Goal: Information Seeking & Learning: Learn about a topic

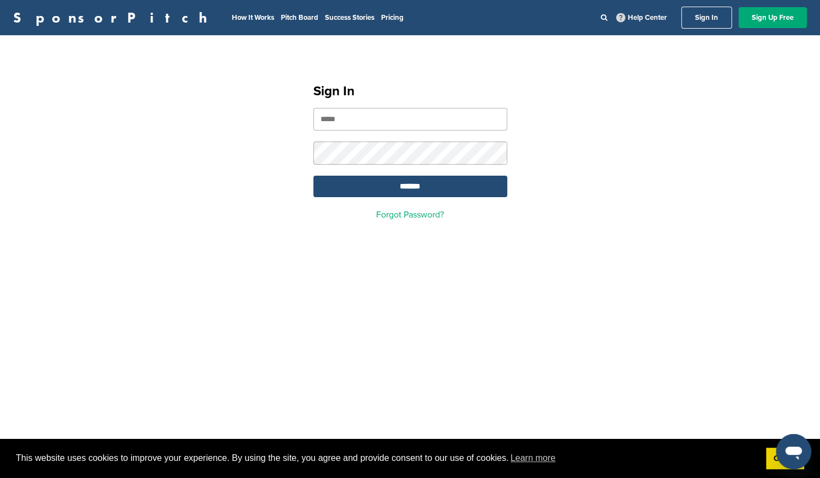
click at [398, 115] on input "email" at bounding box center [411, 119] width 194 height 23
type input "**********"
click at [397, 180] on input "*******" at bounding box center [411, 186] width 194 height 21
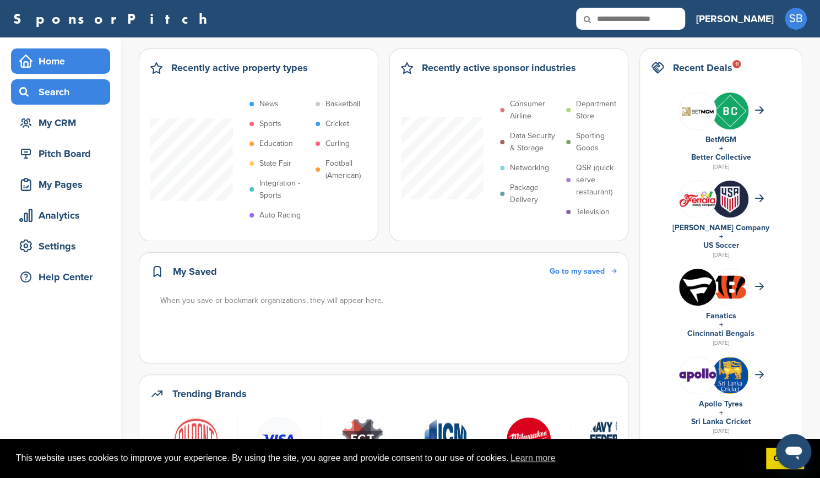
click at [47, 94] on div "Search" at bounding box center [64, 92] width 94 height 20
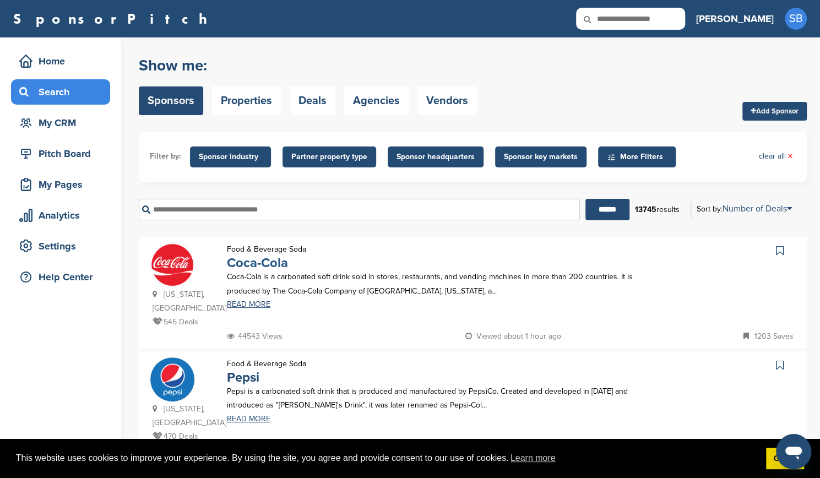
click at [273, 264] on link "Coca-Cola" at bounding box center [257, 263] width 61 height 16
click at [42, 55] on div "Home" at bounding box center [64, 61] width 94 height 20
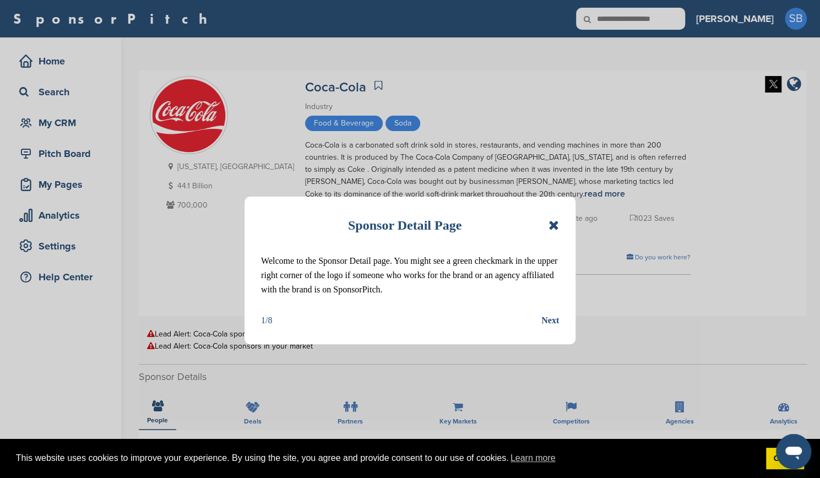
click at [554, 226] on icon at bounding box center [554, 225] width 10 height 13
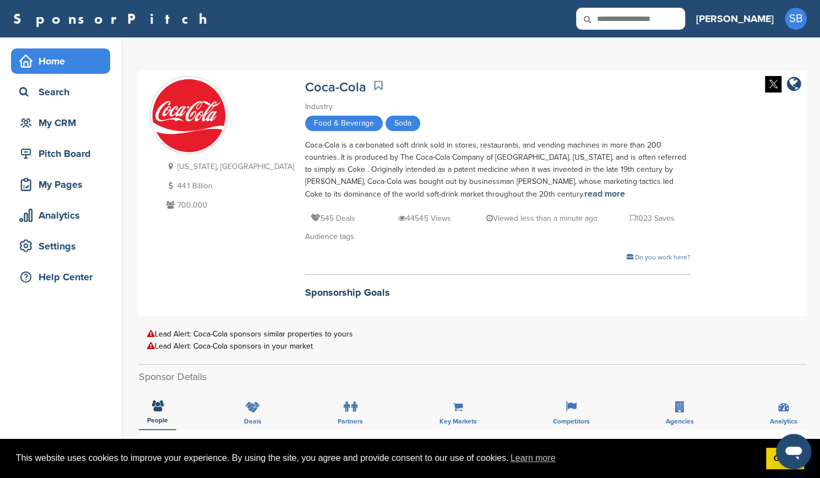
click at [50, 68] on div "Home" at bounding box center [64, 61] width 94 height 20
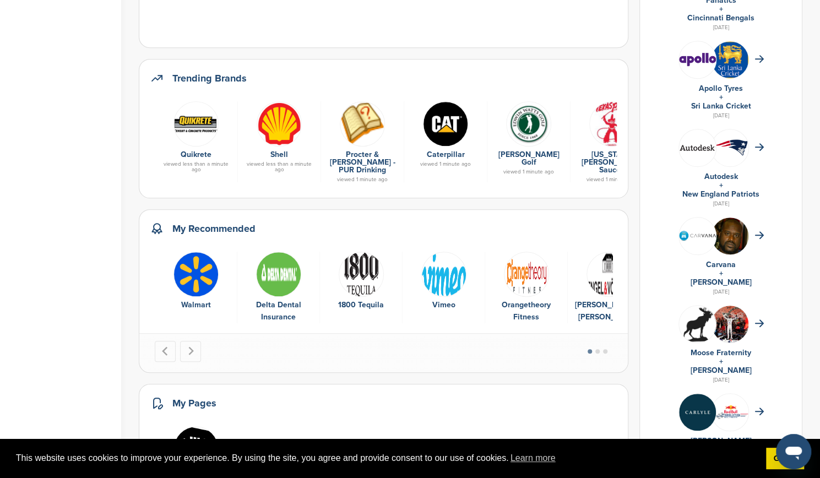
scroll to position [395, 0]
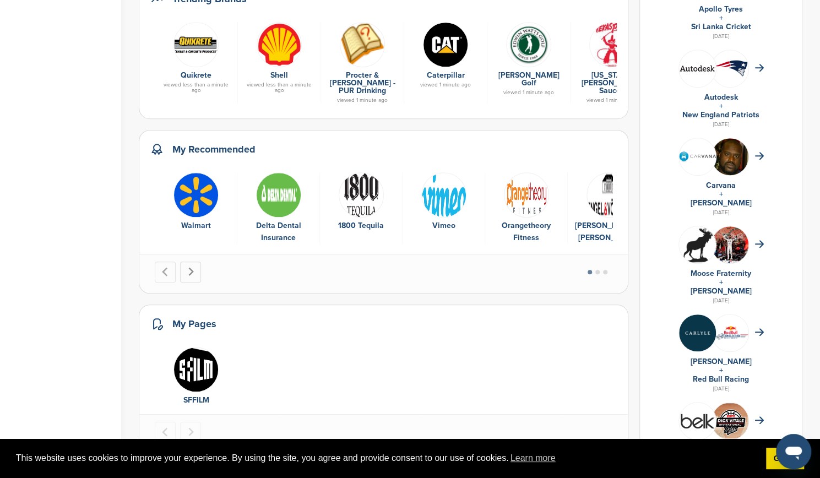
click at [190, 267] on icon "Next slide" at bounding box center [190, 271] width 9 height 9
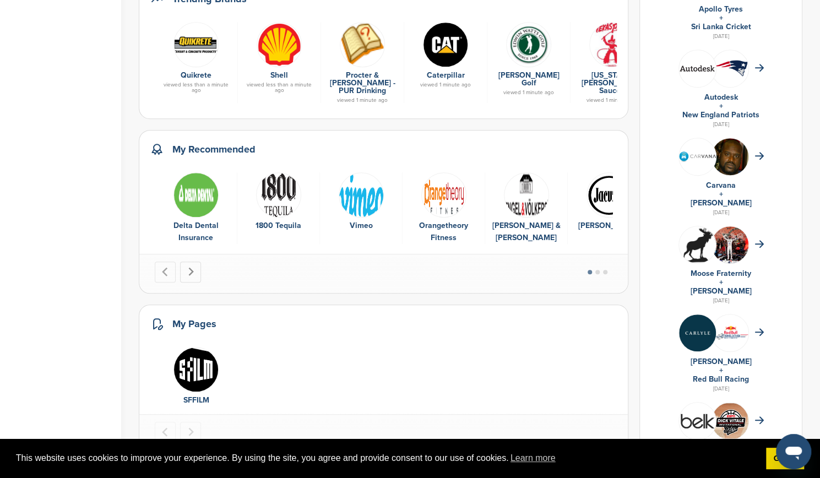
click at [190, 267] on icon "Next slide" at bounding box center [190, 271] width 9 height 9
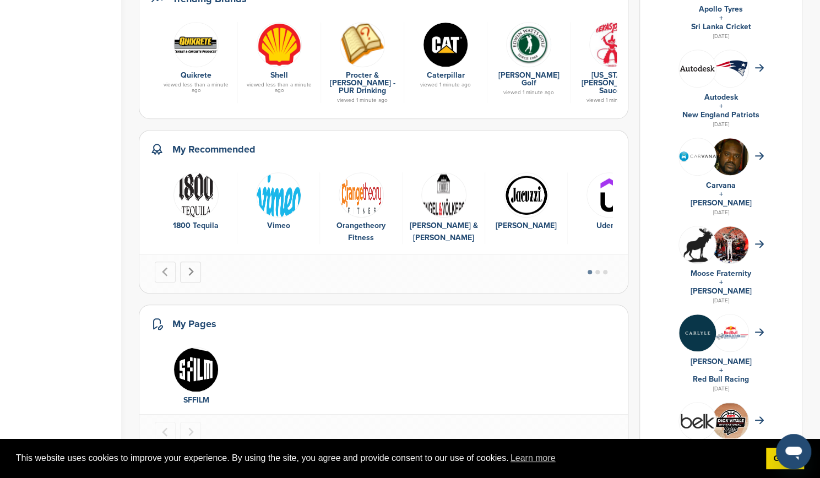
click at [190, 267] on icon "Next slide" at bounding box center [190, 271] width 9 height 9
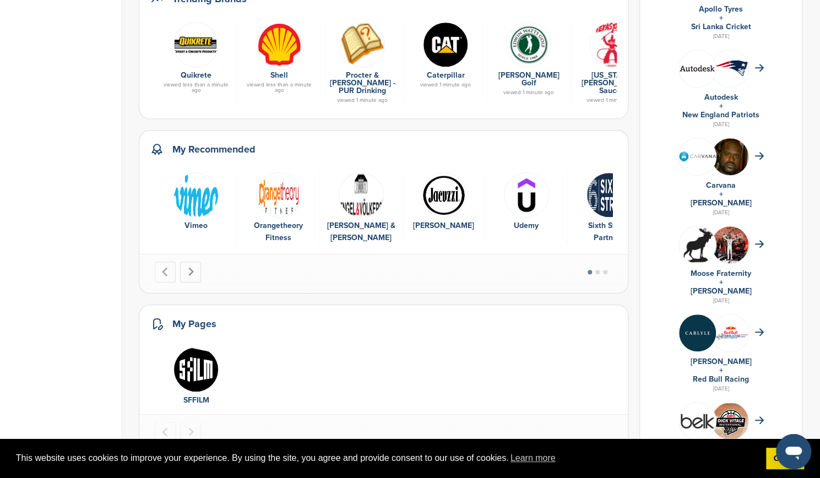
click at [190, 267] on icon "Next slide" at bounding box center [190, 271] width 9 height 9
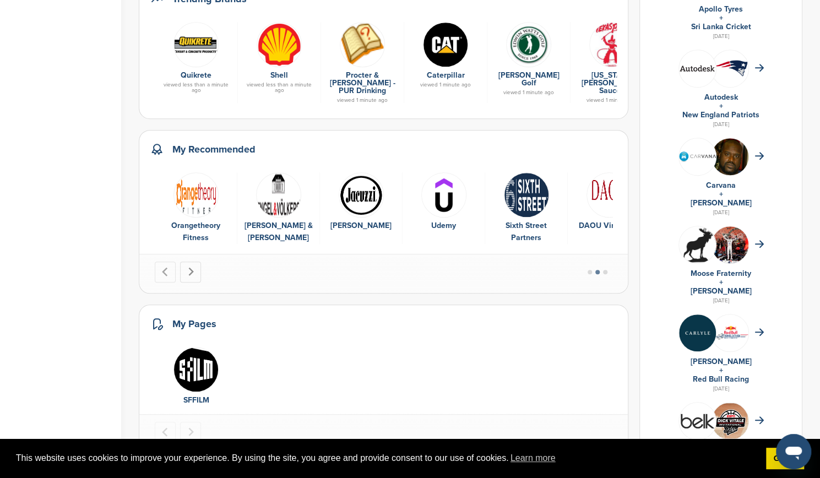
click at [190, 267] on icon "Next slide" at bounding box center [190, 271] width 9 height 9
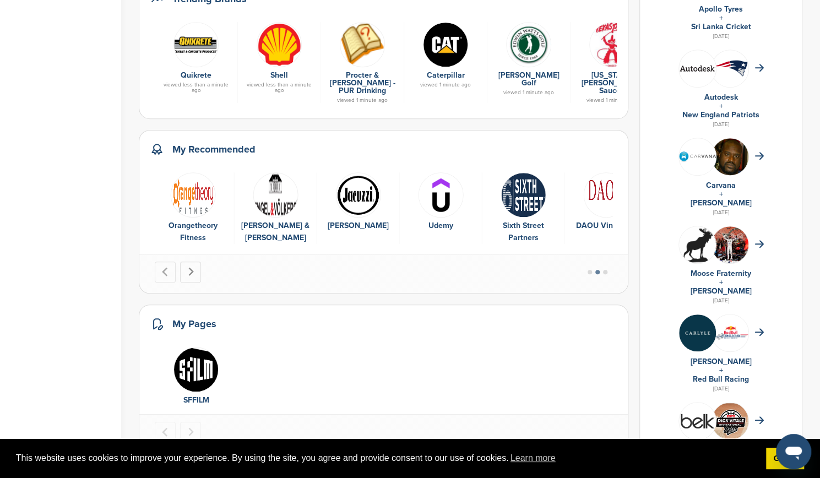
click at [190, 267] on icon "Next slide" at bounding box center [190, 271] width 9 height 9
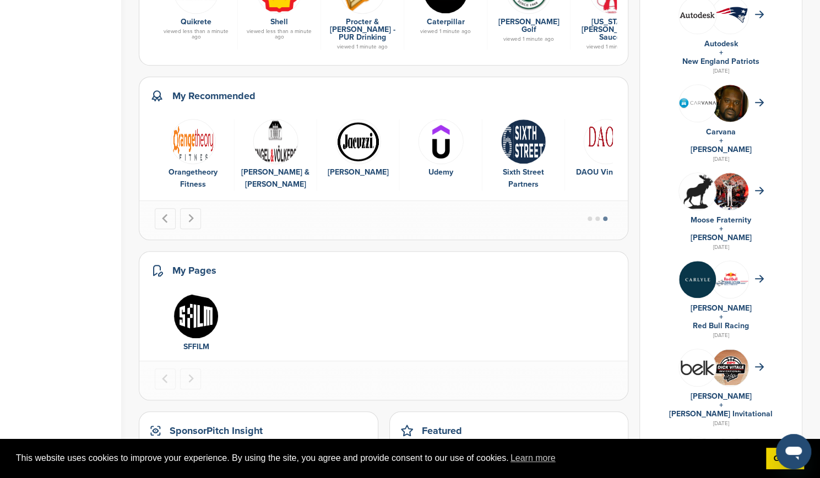
scroll to position [521, 0]
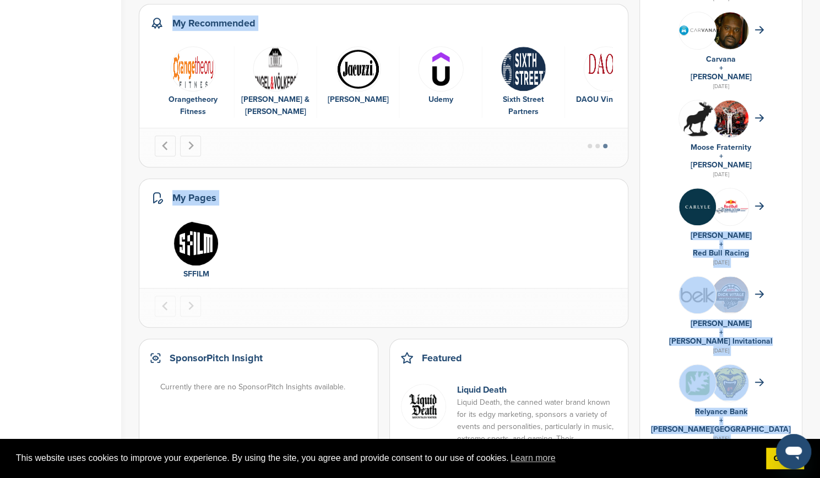
drag, startPoint x: 433, startPoint y: 290, endPoint x: 763, endPoint y: 210, distance: 338.9
click at [763, 210] on div "Recently active property types News Sports Education State Fair Integration - S…" at bounding box center [471, 24] width 664 height 995
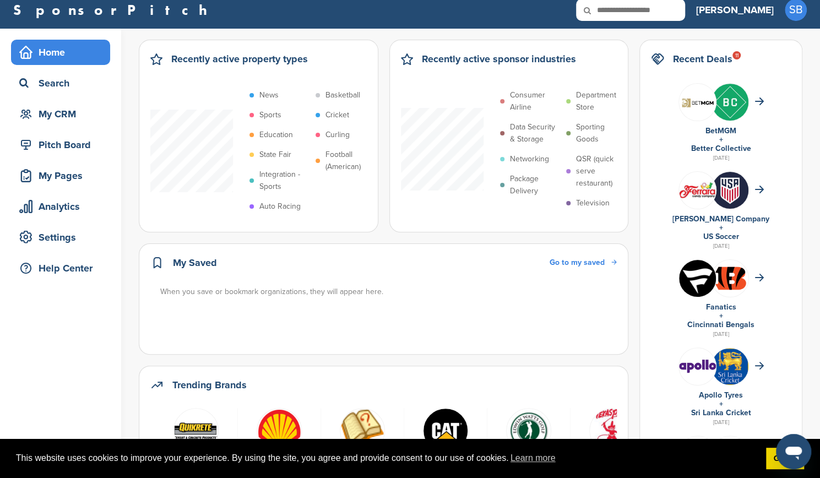
scroll to position [4, 0]
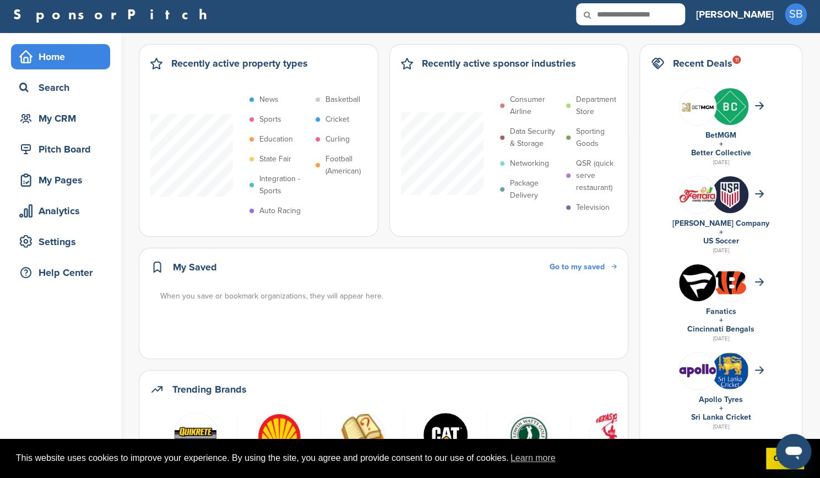
click at [732, 66] on h2 "Recent Deals 11" at bounding box center [703, 63] width 60 height 15
click at [741, 61] on div "11" at bounding box center [737, 60] width 8 height 8
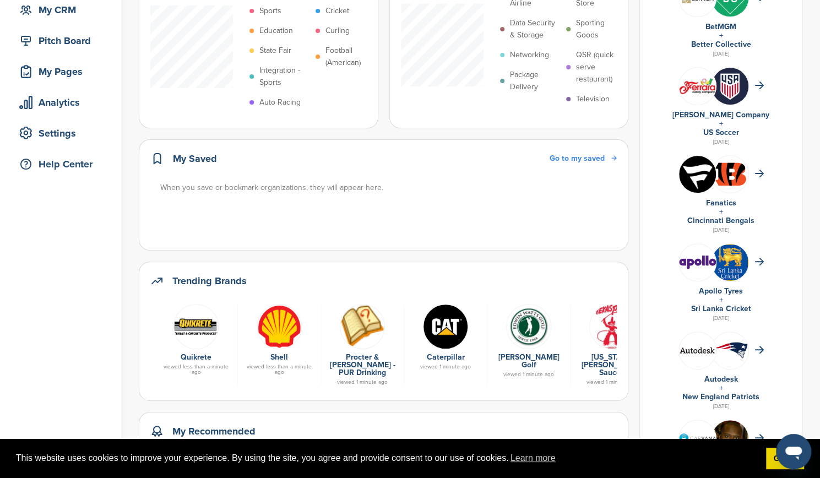
scroll to position [99, 0]
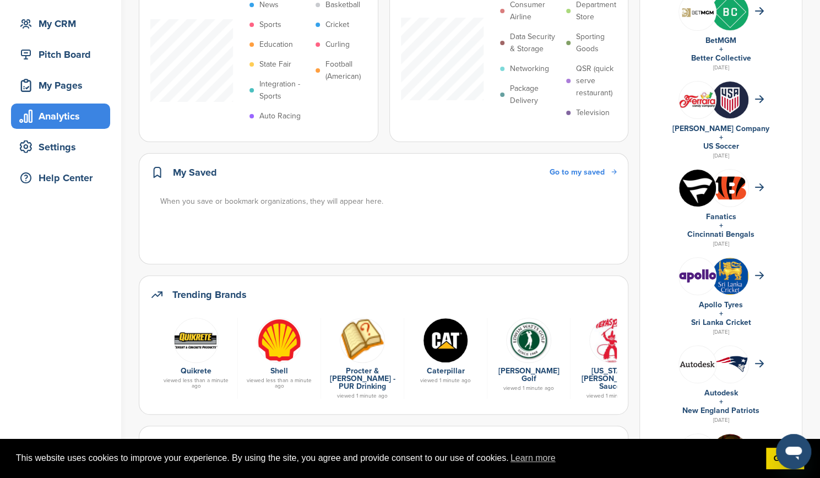
click at [63, 118] on div "Analytics" at bounding box center [64, 116] width 94 height 20
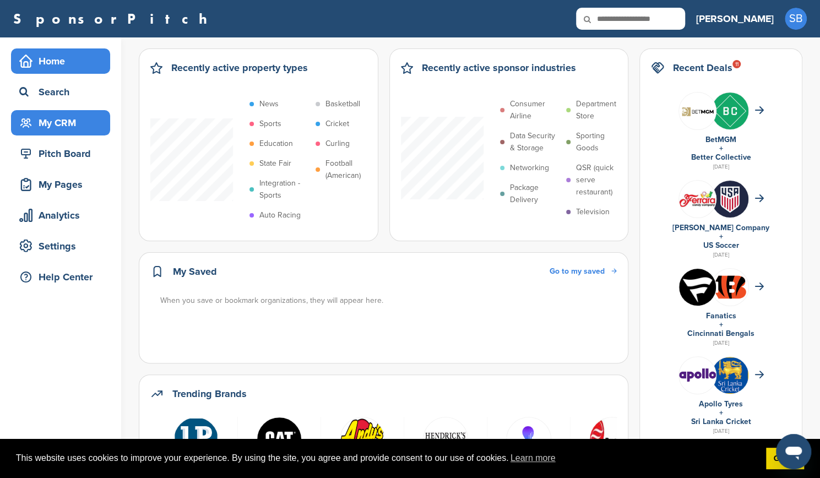
click at [62, 129] on div "My CRM" at bounding box center [64, 123] width 94 height 20
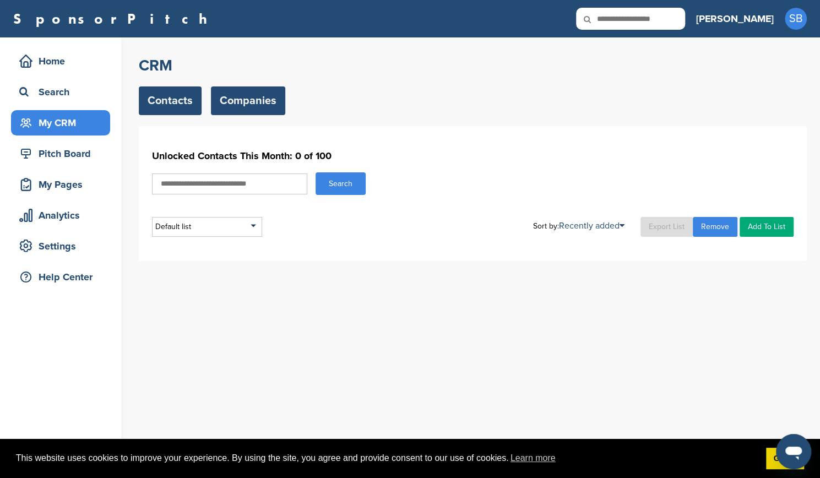
click at [239, 104] on link "Companies" at bounding box center [248, 101] width 74 height 29
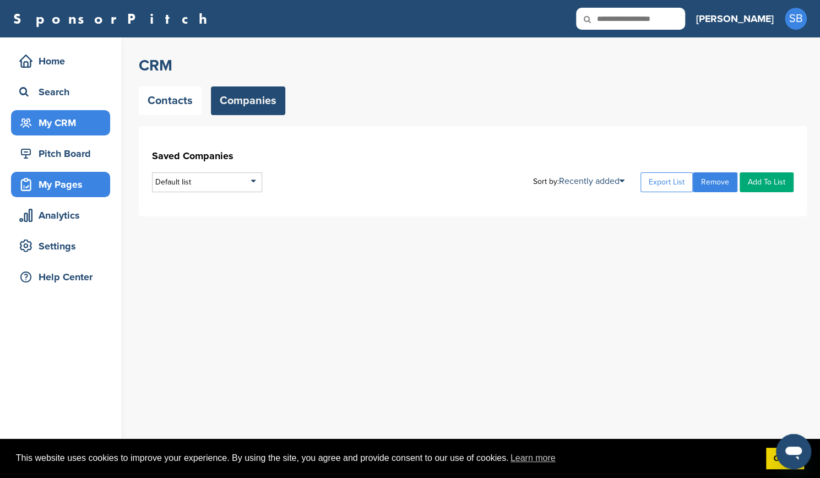
click at [66, 177] on div "My Pages" at bounding box center [64, 185] width 94 height 20
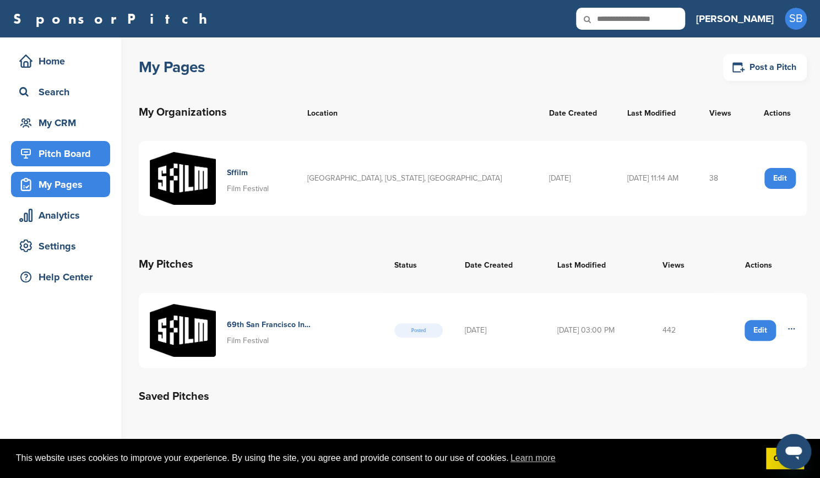
click at [73, 152] on div "Pitch Board" at bounding box center [64, 154] width 94 height 20
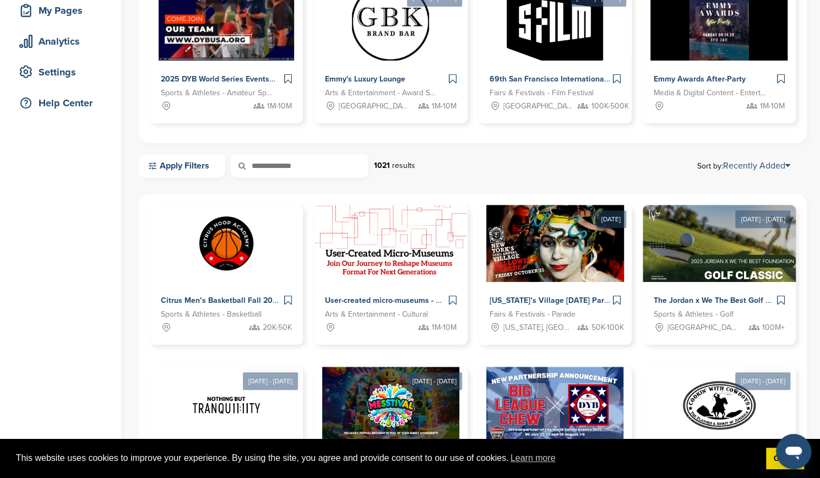
scroll to position [91, 0]
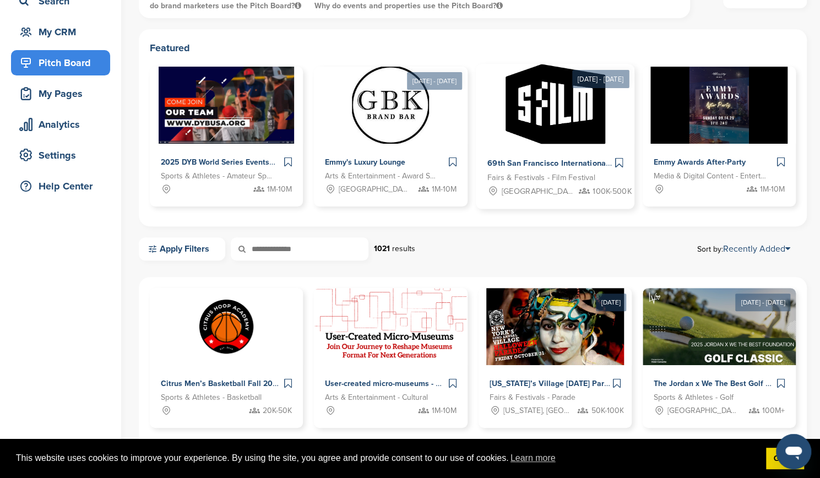
click at [601, 192] on span "100K-500K" at bounding box center [612, 191] width 39 height 13
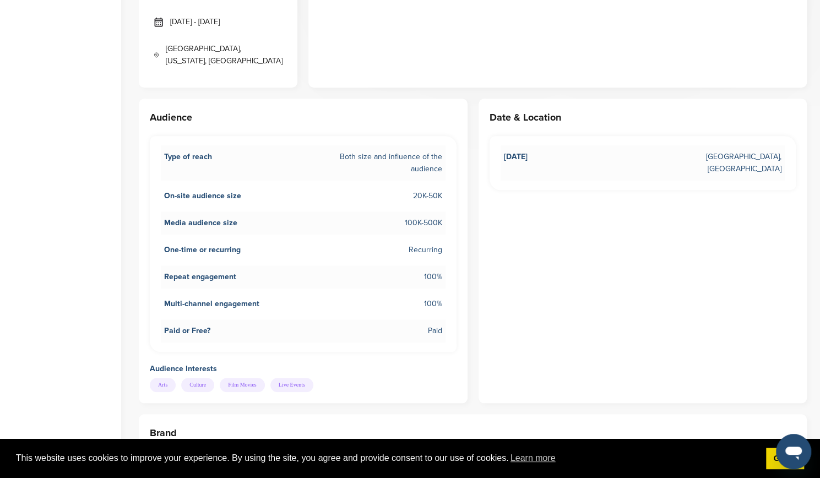
scroll to position [456, 0]
click at [518, 150] on span "May 03, 2026" at bounding box center [516, 162] width 24 height 24
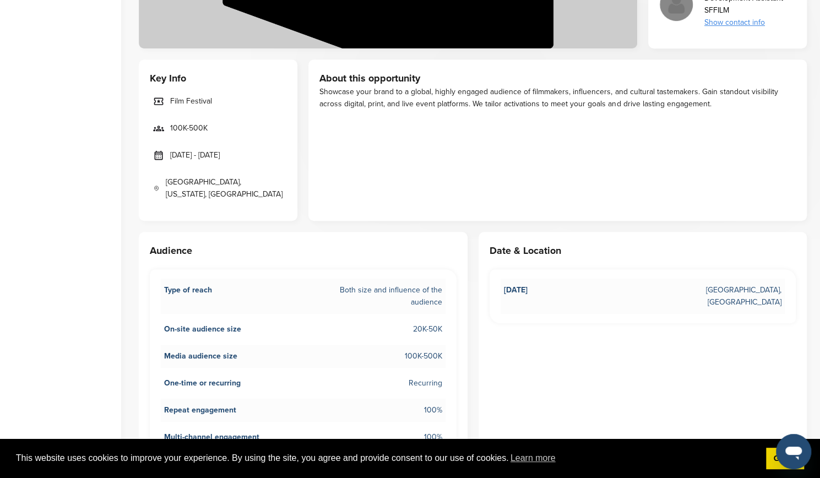
scroll to position [321, 0]
click at [506, 83] on h3 "About this opportunity" at bounding box center [558, 78] width 477 height 15
click at [499, 95] on div "Showcase your brand to a global, highly engaged audience of filmmakers, influen…" at bounding box center [558, 99] width 477 height 24
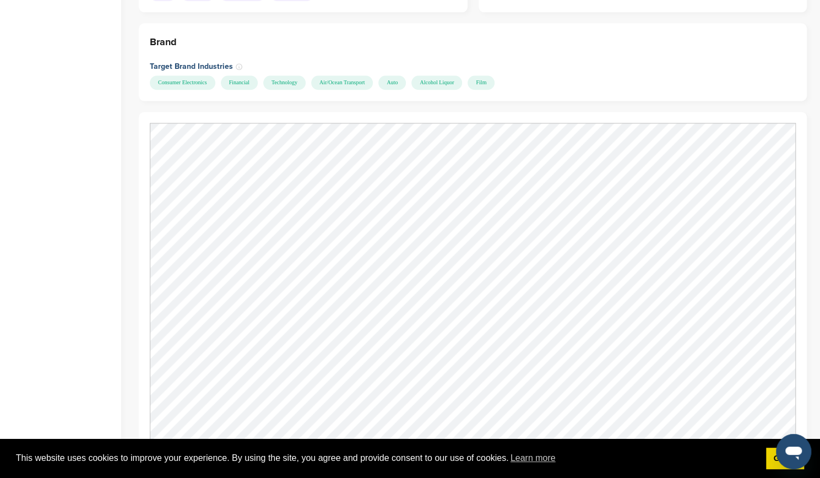
scroll to position [943, 0]
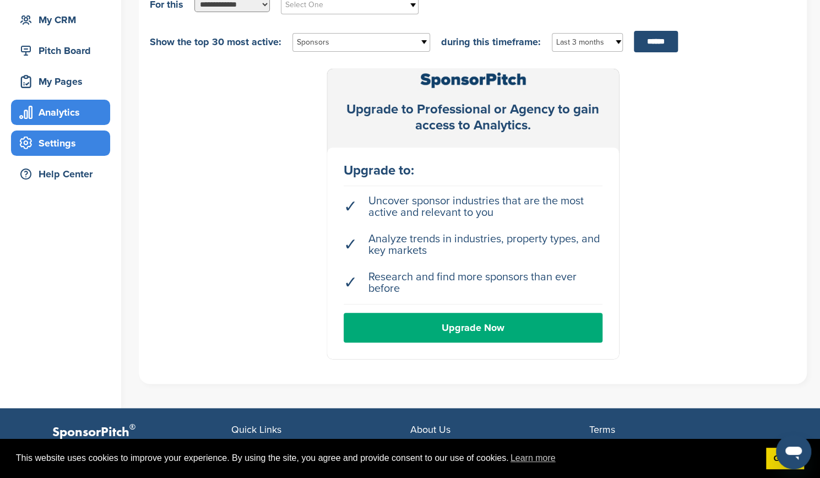
scroll to position [9, 0]
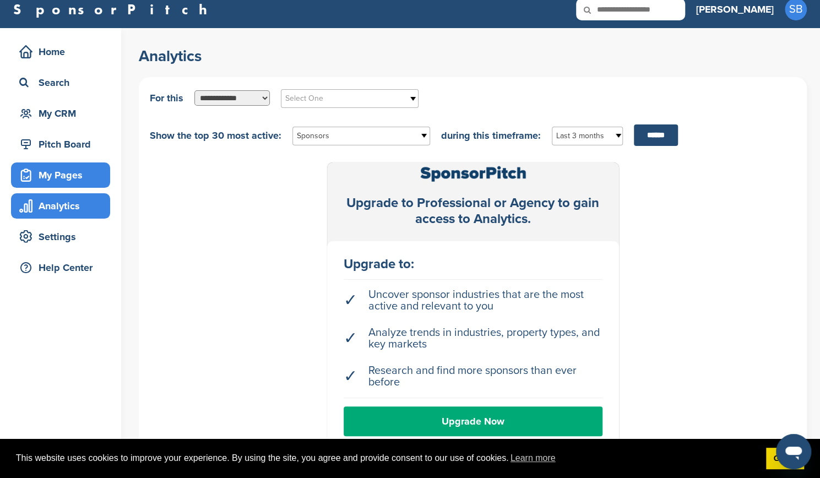
click at [56, 179] on div "My Pages" at bounding box center [64, 175] width 94 height 20
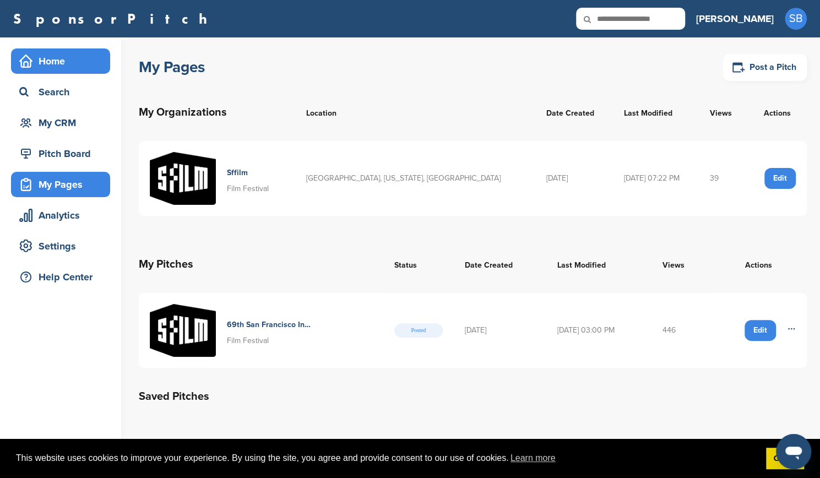
click at [45, 59] on div "Home" at bounding box center [64, 61] width 94 height 20
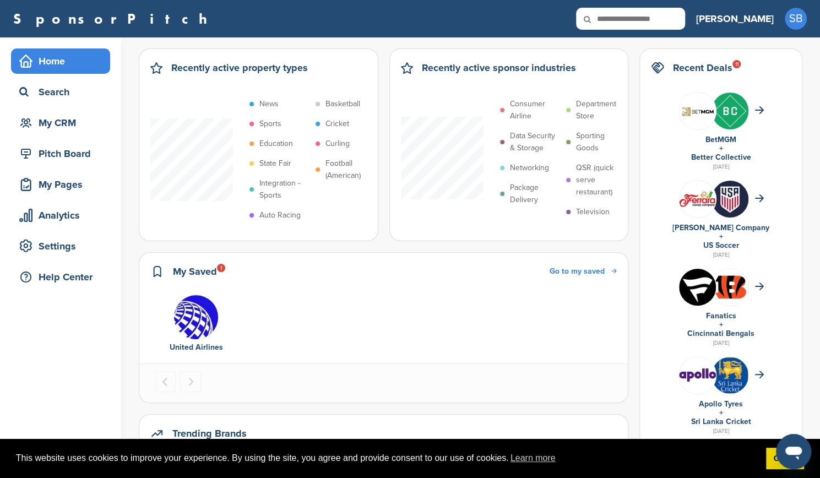
click at [196, 317] on img "1 of 1" at bounding box center [196, 317] width 45 height 45
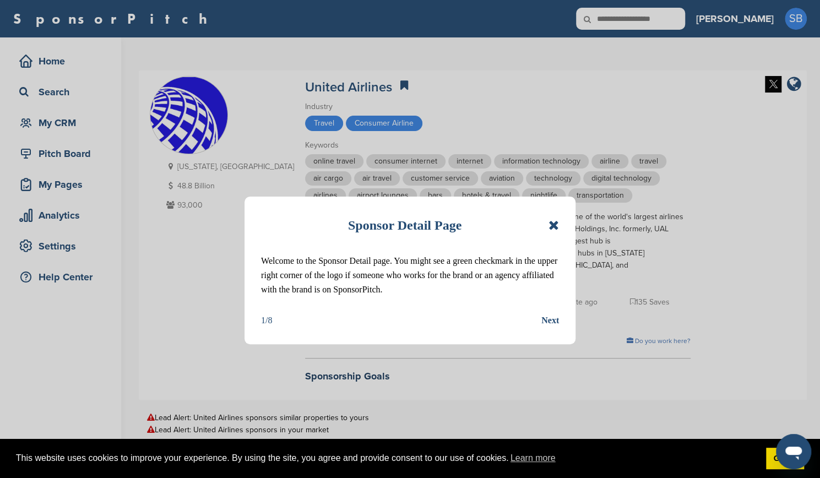
click at [544, 318] on div "Next" at bounding box center [551, 321] width 18 height 14
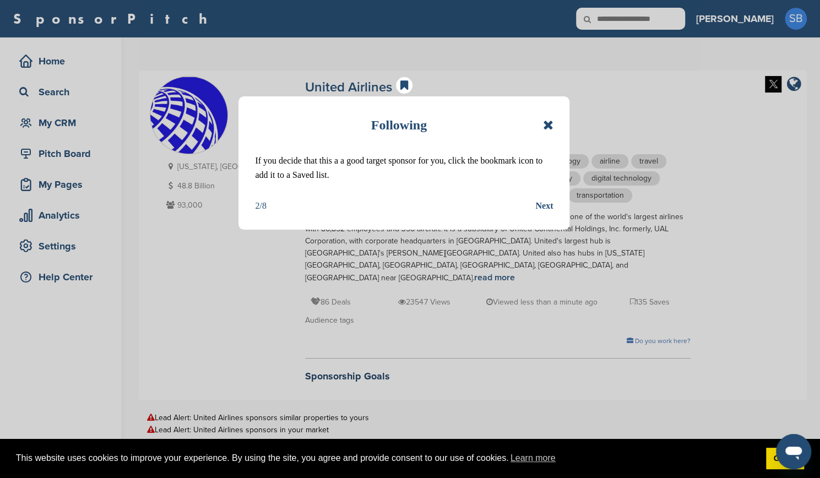
click at [545, 124] on icon at bounding box center [548, 124] width 10 height 13
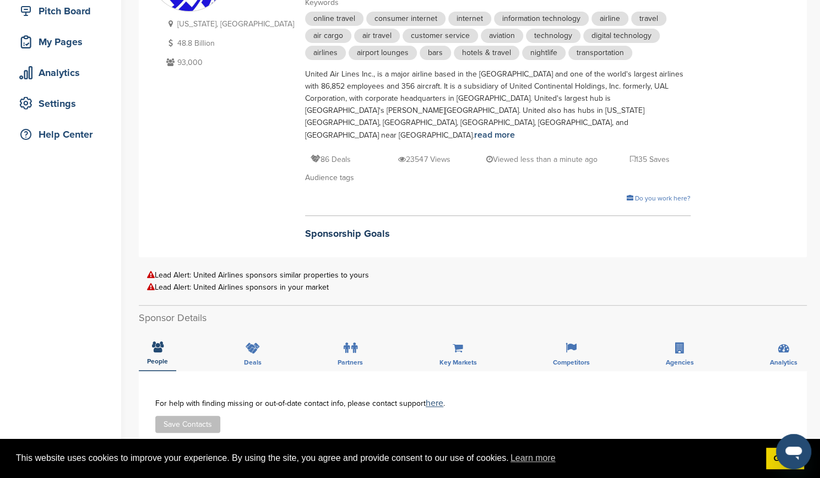
scroll to position [150, 0]
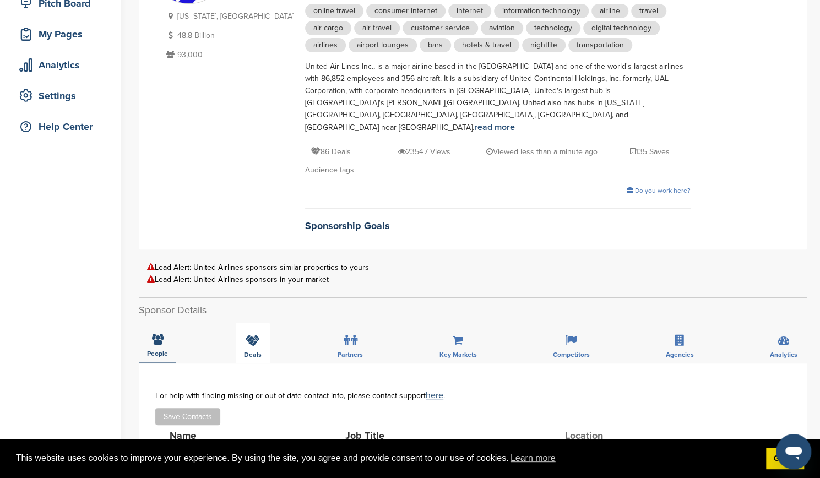
click at [253, 347] on div "Deals" at bounding box center [253, 343] width 34 height 41
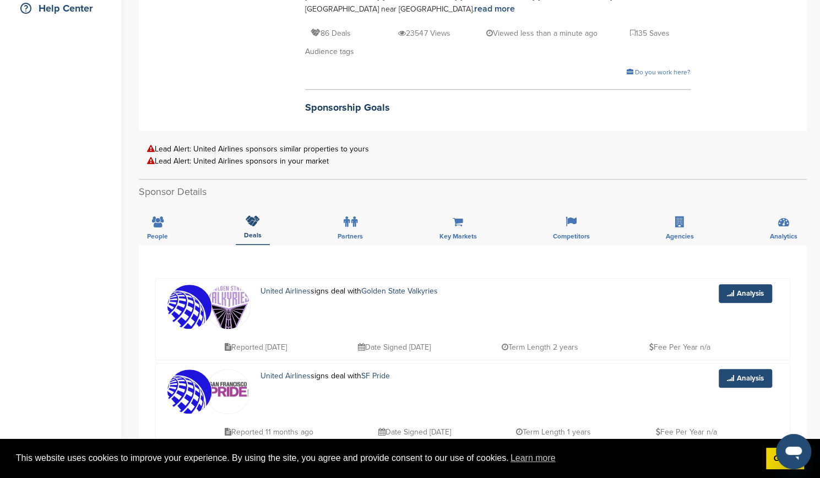
scroll to position [269, 0]
click at [155, 215] on div "People" at bounding box center [157, 224] width 37 height 41
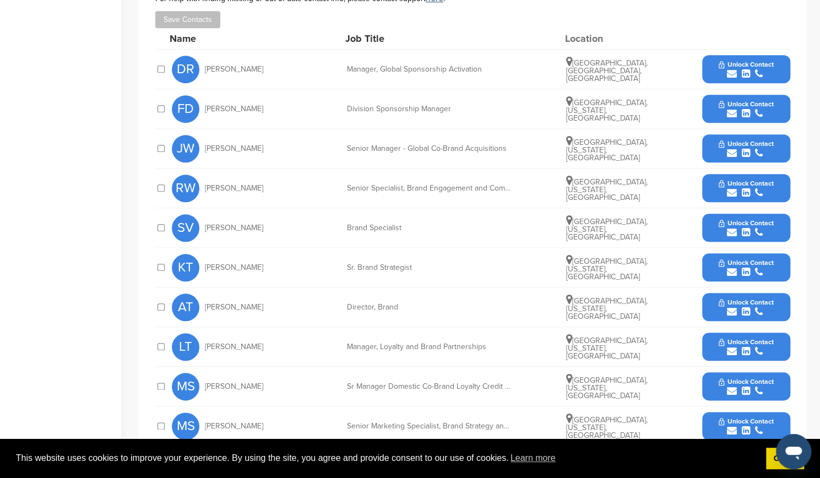
scroll to position [520, 0]
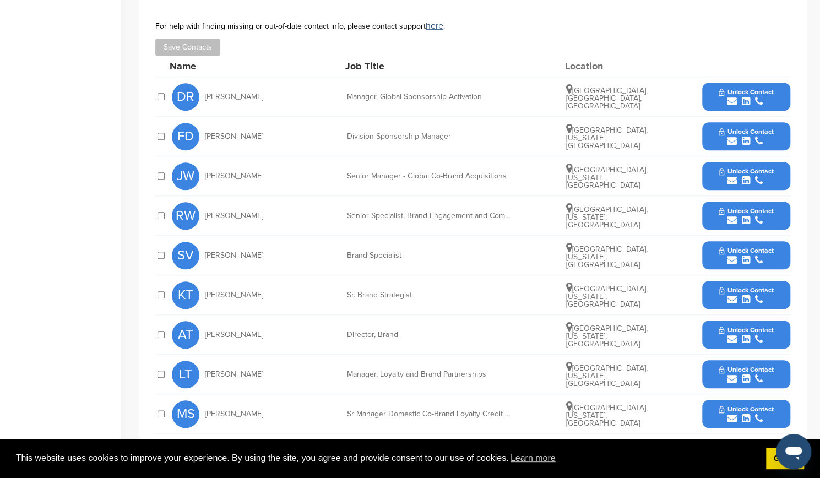
click at [363, 212] on div "Senior Specialist, Brand Engagement and Community Management" at bounding box center [429, 216] width 165 height 8
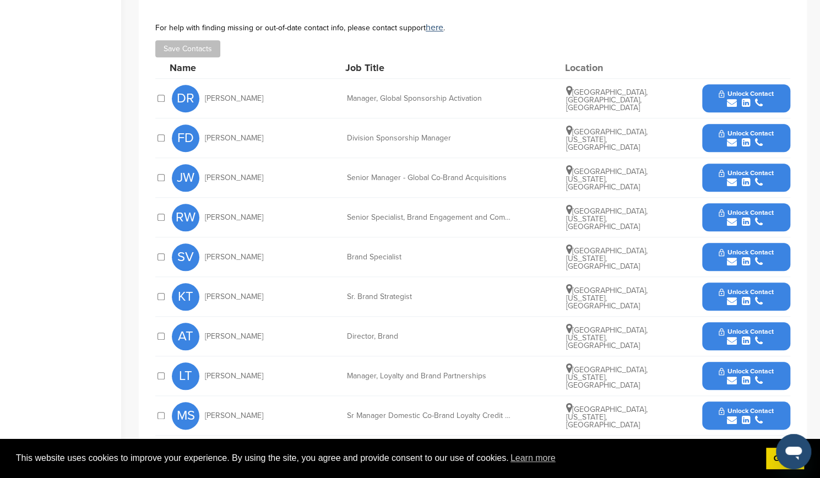
scroll to position [517, 0]
